Goal: Navigation & Orientation: Find specific page/section

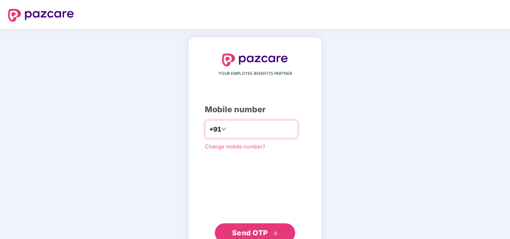
click at [228, 130] on input "**********" at bounding box center [261, 128] width 66 height 13
type input "**********"
click at [206, 169] on div "**********" at bounding box center [255, 147] width 100 height 189
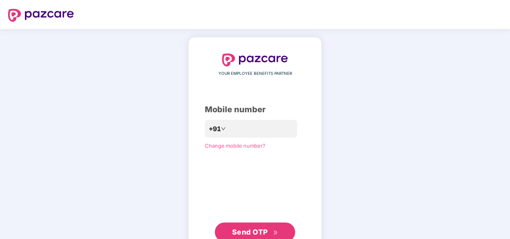
click at [248, 230] on span "Send OTP" at bounding box center [250, 231] width 36 height 8
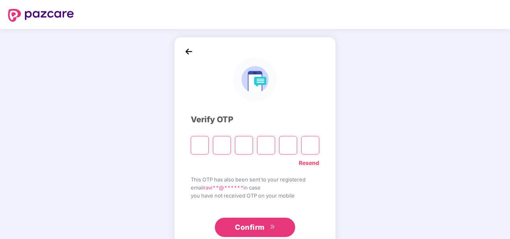
type input "*"
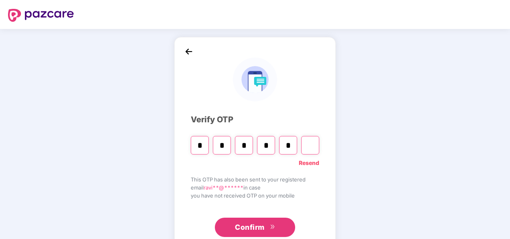
type input "*"
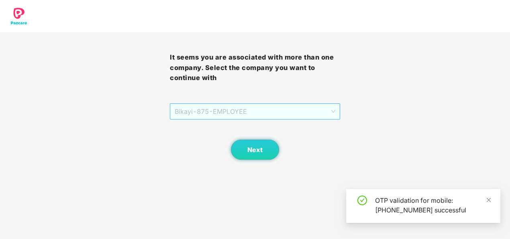
click at [283, 116] on span "Bikayi - 875 - EMPLOYEE" at bounding box center [255, 111] width 160 height 15
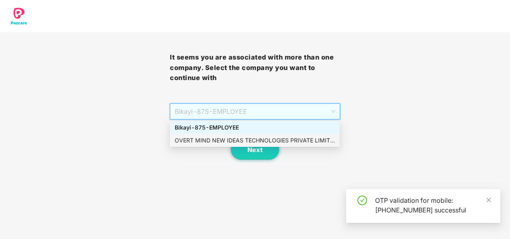
click at [253, 139] on div "OVERT MIND NEW IDEAS TECHNOLOGIES PRIVATE LIMITED - OMNITPL097 - EMPLOYEE" at bounding box center [255, 140] width 160 height 9
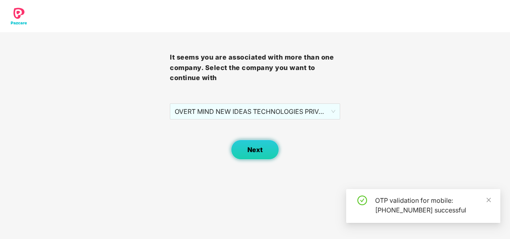
click at [252, 149] on span "Next" at bounding box center [254, 150] width 15 height 8
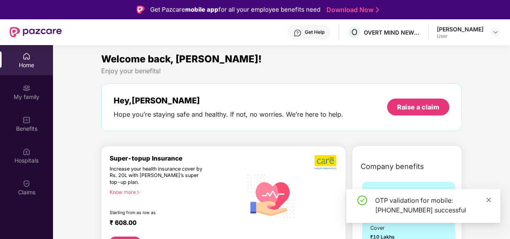
click at [490, 199] on icon "close" at bounding box center [489, 200] width 6 height 6
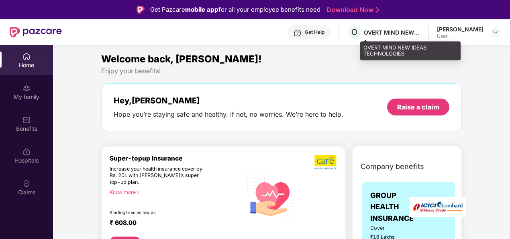
click at [395, 33] on div "OVERT MIND NEW IDEAS TECHNOLOGIES" at bounding box center [392, 33] width 56 height 8
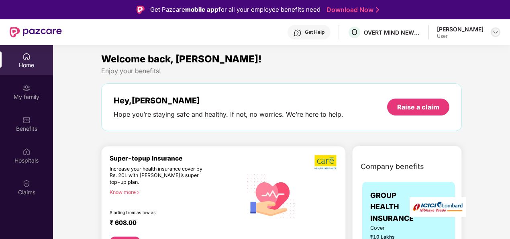
click at [496, 32] on img at bounding box center [495, 32] width 6 height 6
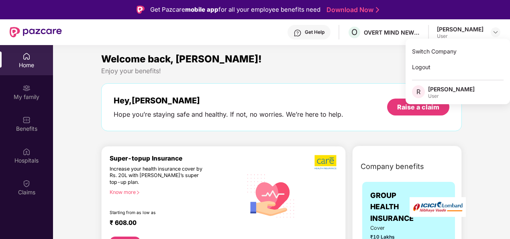
click at [352, 48] on section "Welcome back, Ravi! Enjoy your benefits! Hey, Ravi Hope you’re staying safe and…" at bounding box center [281, 164] width 457 height 239
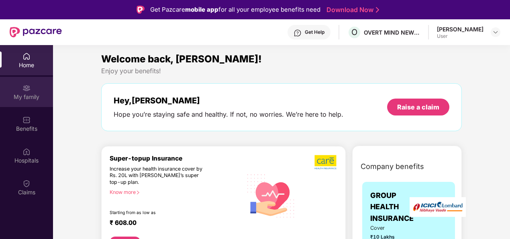
click at [25, 93] on div "My family" at bounding box center [26, 97] width 53 height 8
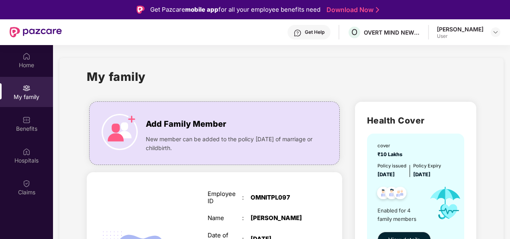
click at [322, 31] on div "Get Help" at bounding box center [315, 32] width 20 height 6
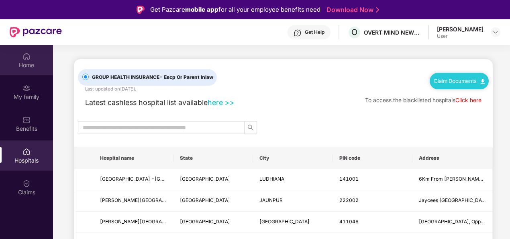
click at [27, 66] on div "Home" at bounding box center [26, 65] width 53 height 8
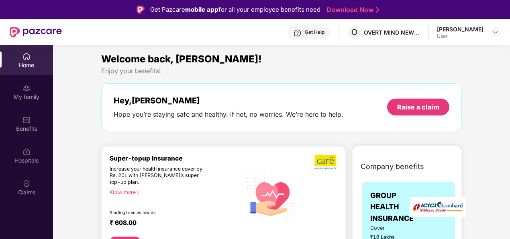
click at [25, 90] on img at bounding box center [26, 88] width 8 height 8
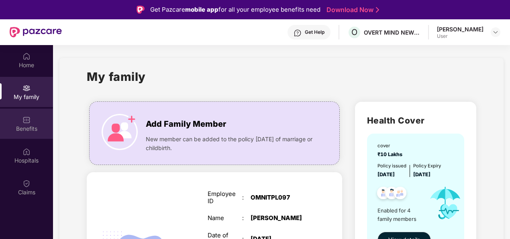
click at [14, 126] on div "Benefits" at bounding box center [26, 128] width 53 height 8
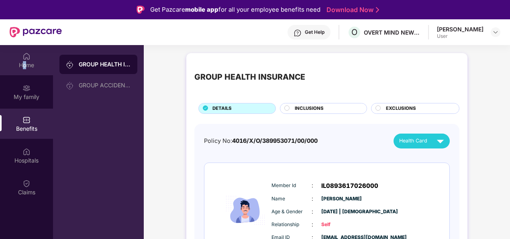
click at [24, 64] on div "Home" at bounding box center [26, 65] width 53 height 8
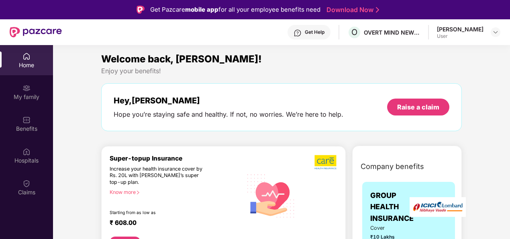
click at [324, 31] on div "Get Help" at bounding box center [315, 32] width 20 height 6
